Goal: Information Seeking & Learning: Find specific fact

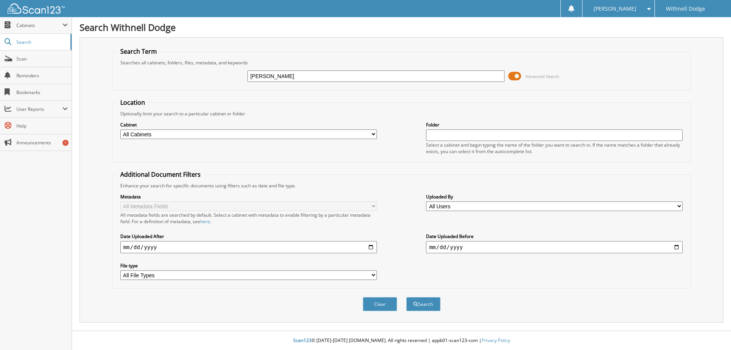
type input "[PERSON_NAME]"
click at [406, 297] on button "Search" at bounding box center [423, 304] width 34 height 14
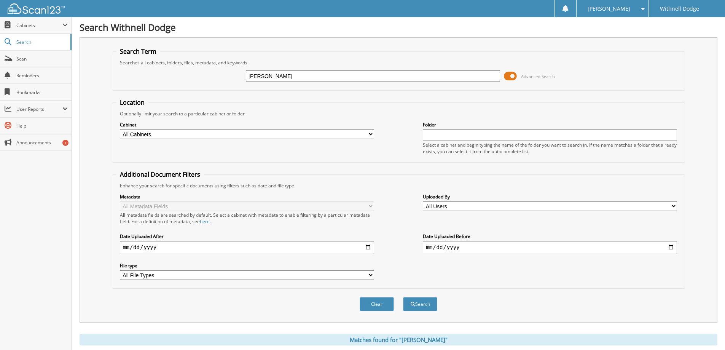
scroll to position [228, 0]
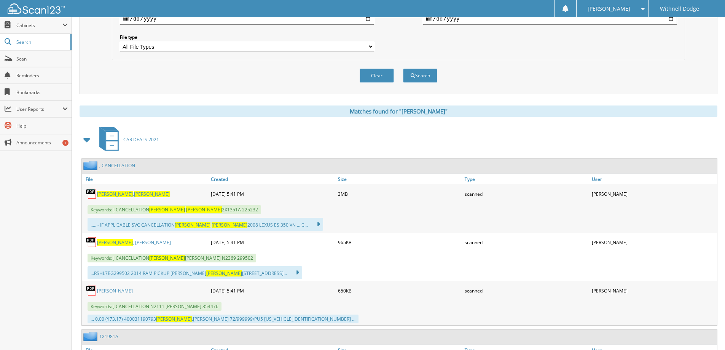
click at [123, 190] on div "[PERSON_NAME]" at bounding box center [145, 193] width 127 height 15
click at [134, 194] on span "[PERSON_NAME]" at bounding box center [152, 194] width 36 height 6
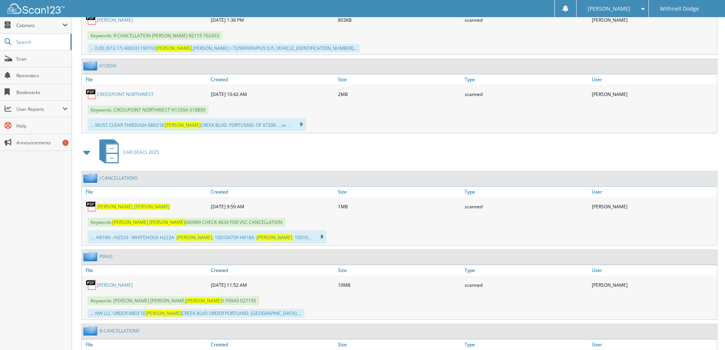
scroll to position [1751, 0]
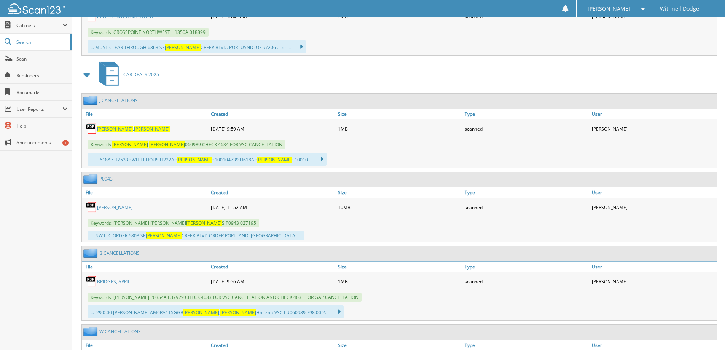
click at [116, 126] on span "[PERSON_NAME]" at bounding box center [115, 129] width 36 height 6
